Goal: Task Accomplishment & Management: Complete application form

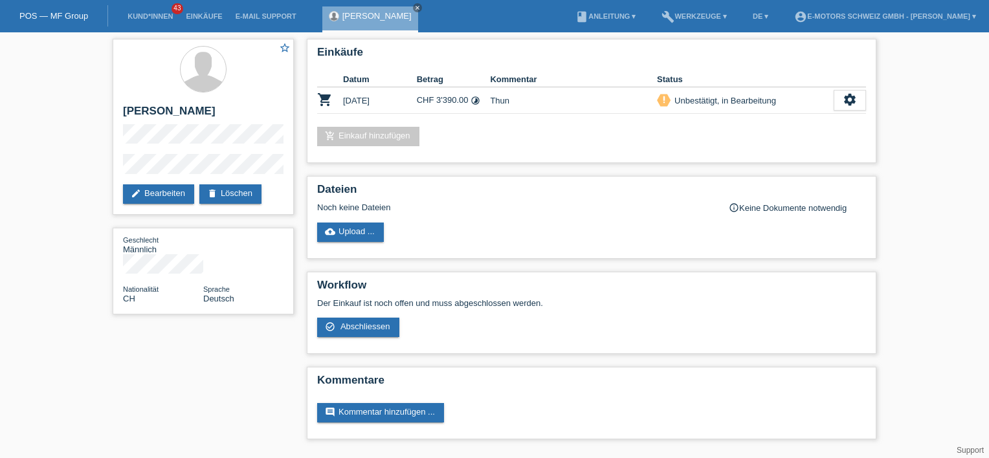
click at [60, 129] on div "star_border [PERSON_NAME] edit Bearbeiten delete Löschen Geschlecht Männlich Na…" at bounding box center [494, 242] width 989 height 420
click at [841, 90] on div "settings" at bounding box center [850, 100] width 32 height 21
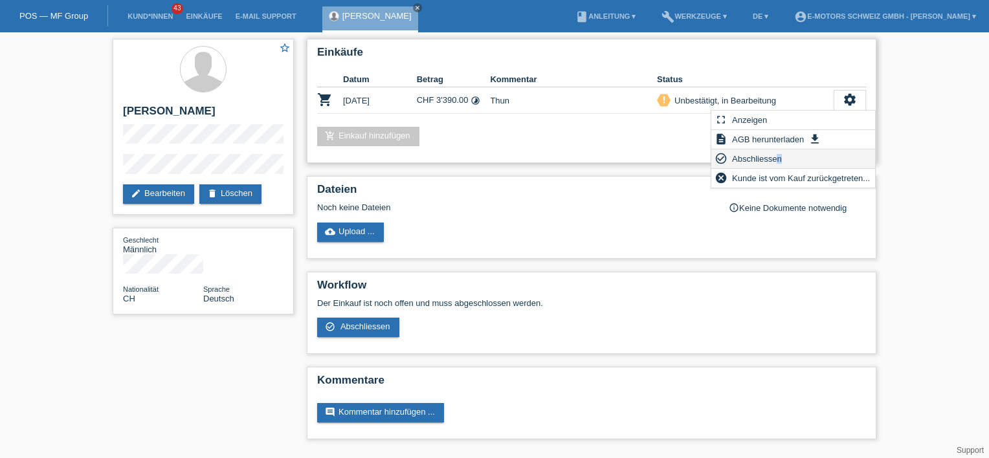
drag, startPoint x: 777, startPoint y: 161, endPoint x: 813, endPoint y: 156, distance: 35.9
click at [813, 156] on div "check_circle_outline Abschliessen" at bounding box center [794, 159] width 164 height 19
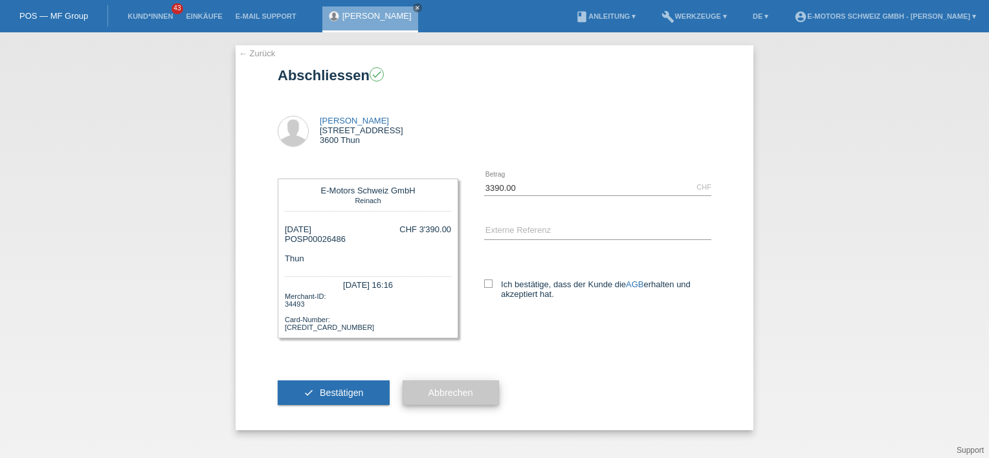
click at [451, 392] on span "Abbrechen" at bounding box center [451, 393] width 45 height 10
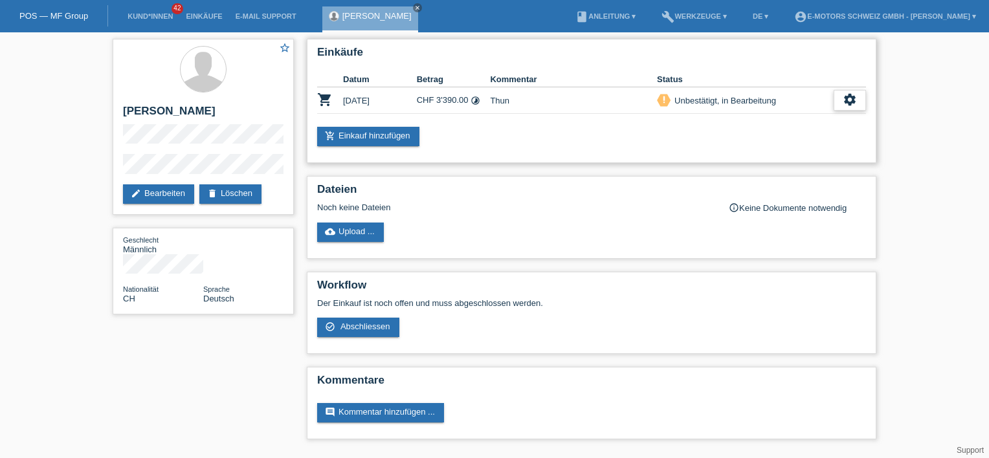
click at [849, 108] on div "settings" at bounding box center [850, 100] width 32 height 21
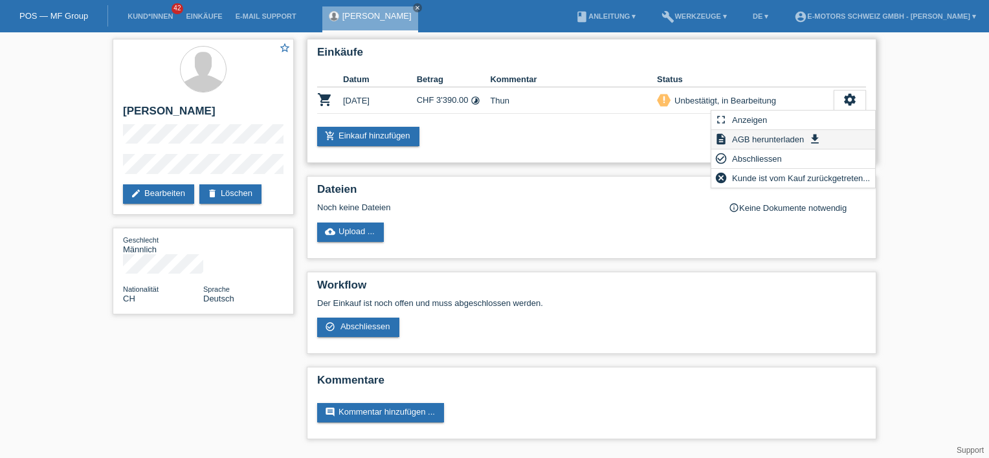
click at [755, 140] on span "AGB herunterladen" at bounding box center [768, 139] width 76 height 16
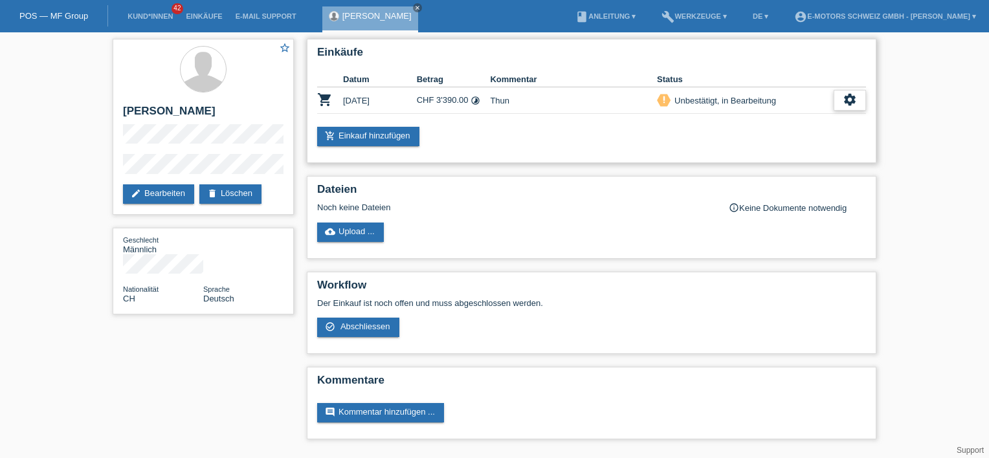
click at [858, 93] on div "settings" at bounding box center [850, 100] width 32 height 21
click at [745, 158] on span "Abschliessen" at bounding box center [748, 159] width 54 height 16
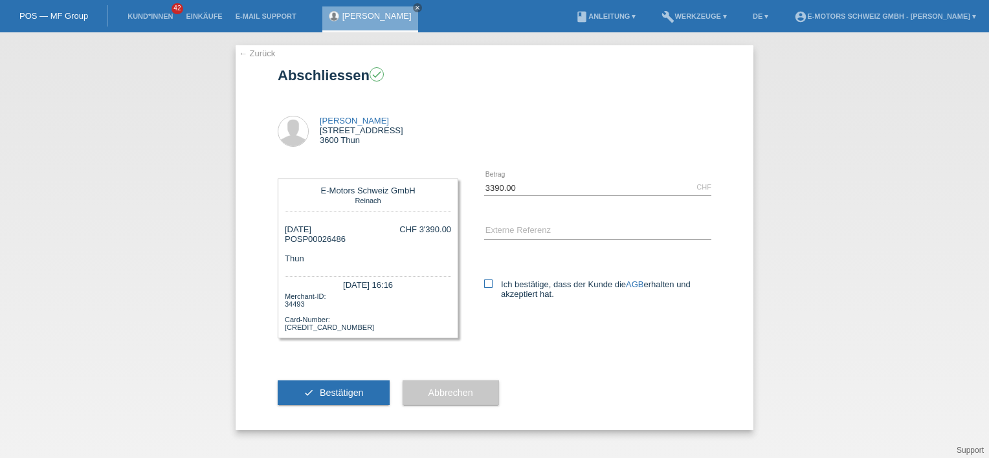
click at [491, 281] on icon at bounding box center [488, 284] width 8 height 8
click at [491, 281] on input "Ich bestätige, dass der Kunde die AGB erhalten und akzeptiert hat." at bounding box center [488, 284] width 8 height 8
checkbox input "true"
click at [509, 236] on input "text" at bounding box center [597, 231] width 227 height 16
type input "Thun"
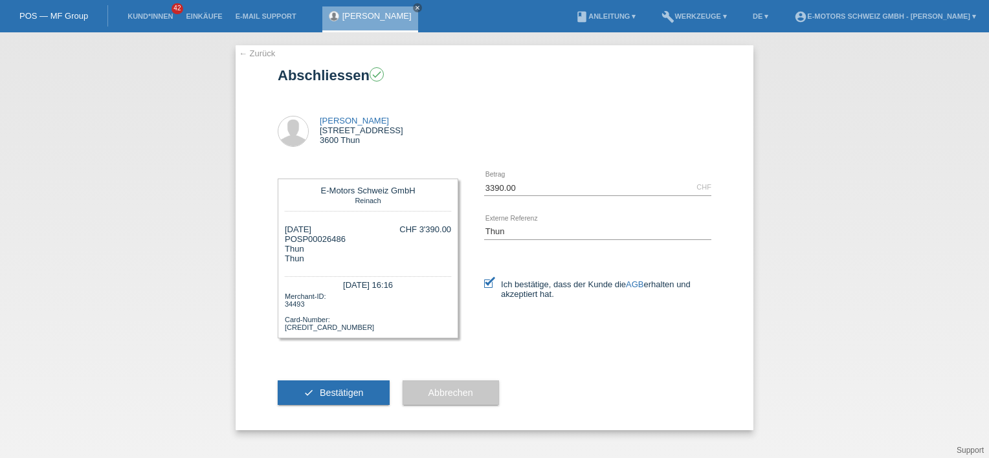
click at [578, 123] on div "Leon Laeveren Silberhornstrasse 1 3600 Thun" at bounding box center [495, 128] width 434 height 76
click at [335, 391] on span "Bestätigen" at bounding box center [342, 393] width 44 height 10
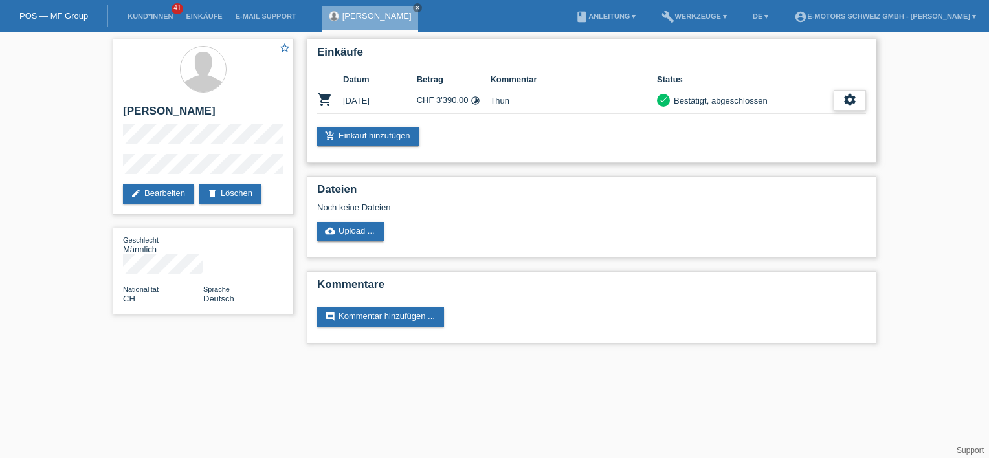
click at [853, 93] on icon "settings" at bounding box center [850, 100] width 14 height 14
click at [796, 158] on span "Quittung herunterladen" at bounding box center [802, 159] width 90 height 16
